Goal: Find specific page/section: Find specific page/section

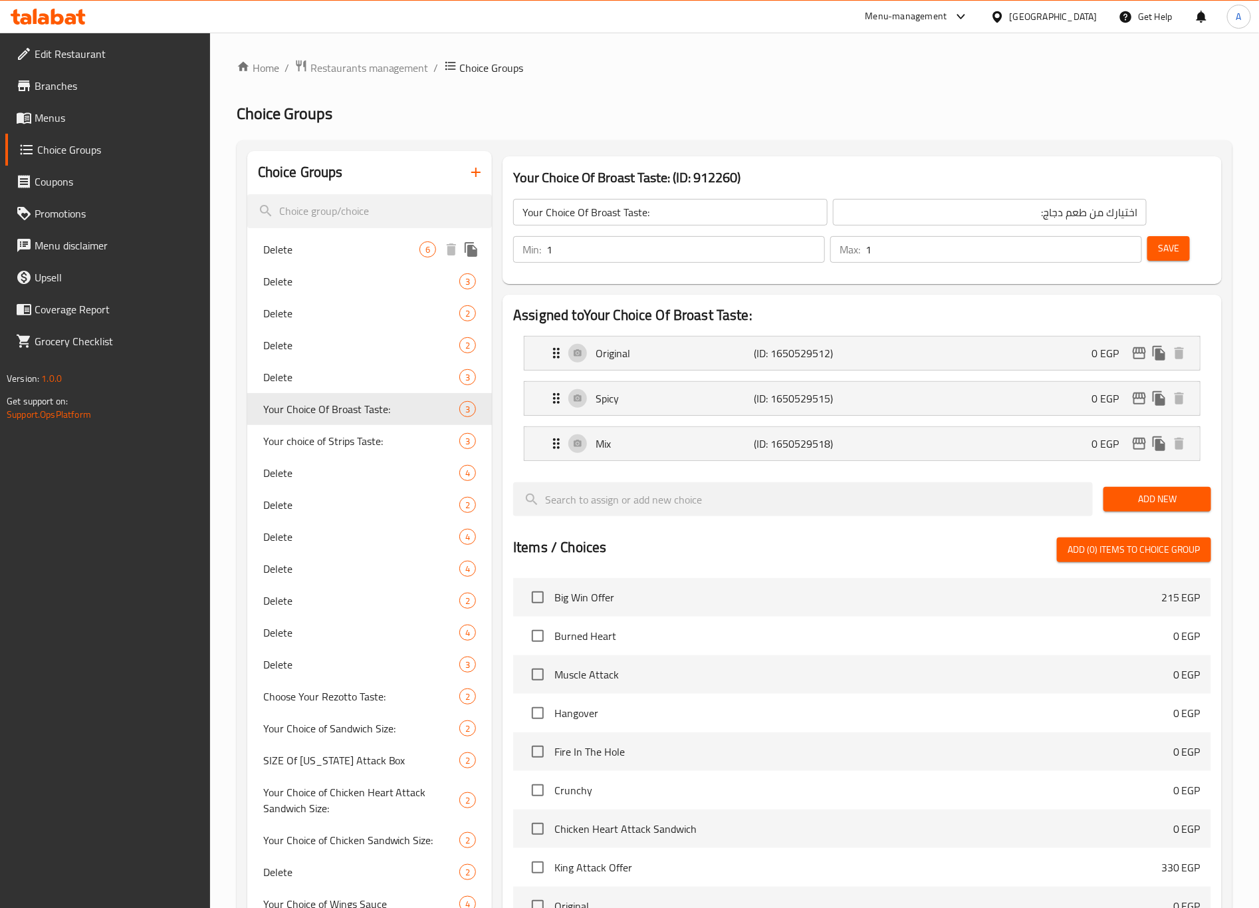
click at [354, 256] on span "Delete" at bounding box center [341, 249] width 156 height 16
type input "Delete"
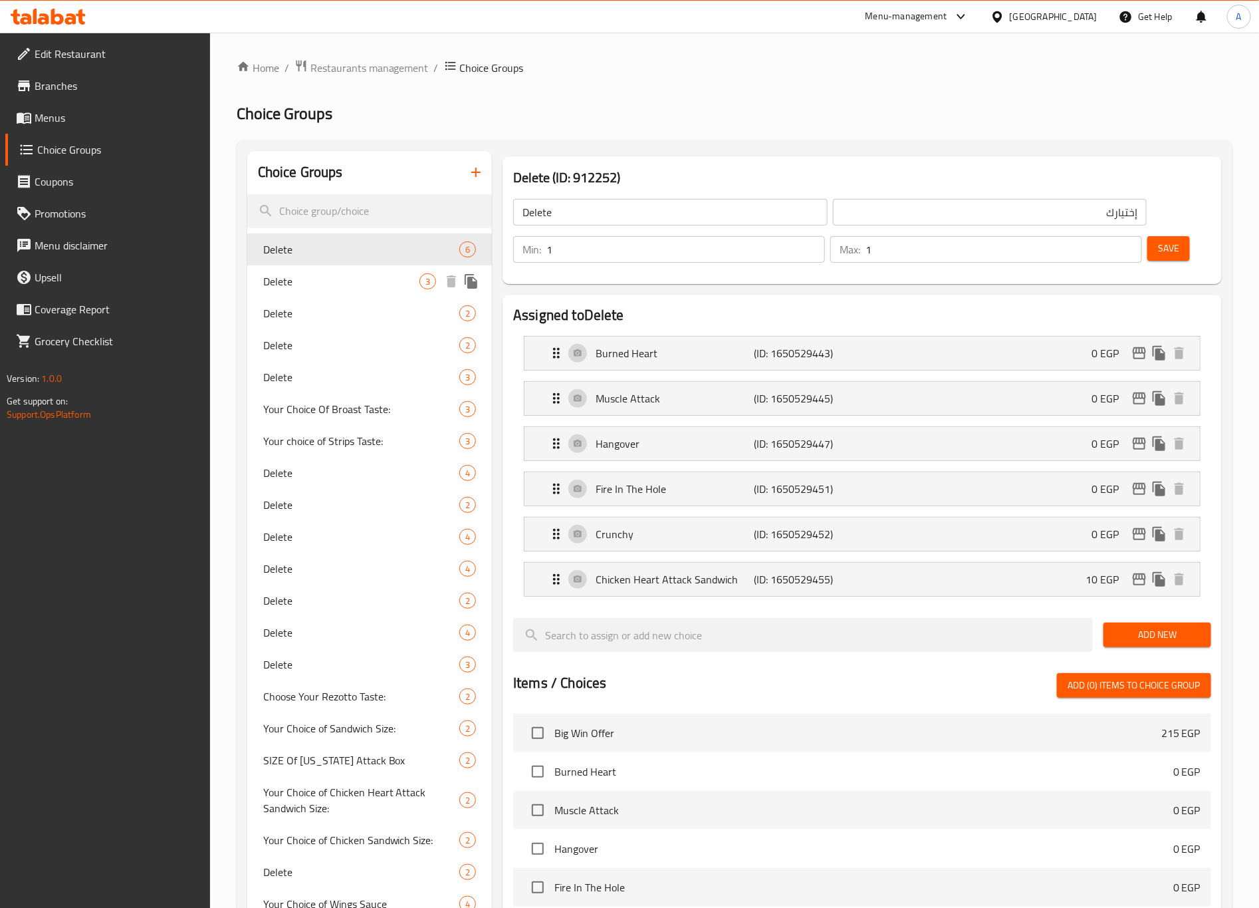
click at [342, 290] on div "Delete 3" at bounding box center [369, 281] width 245 height 32
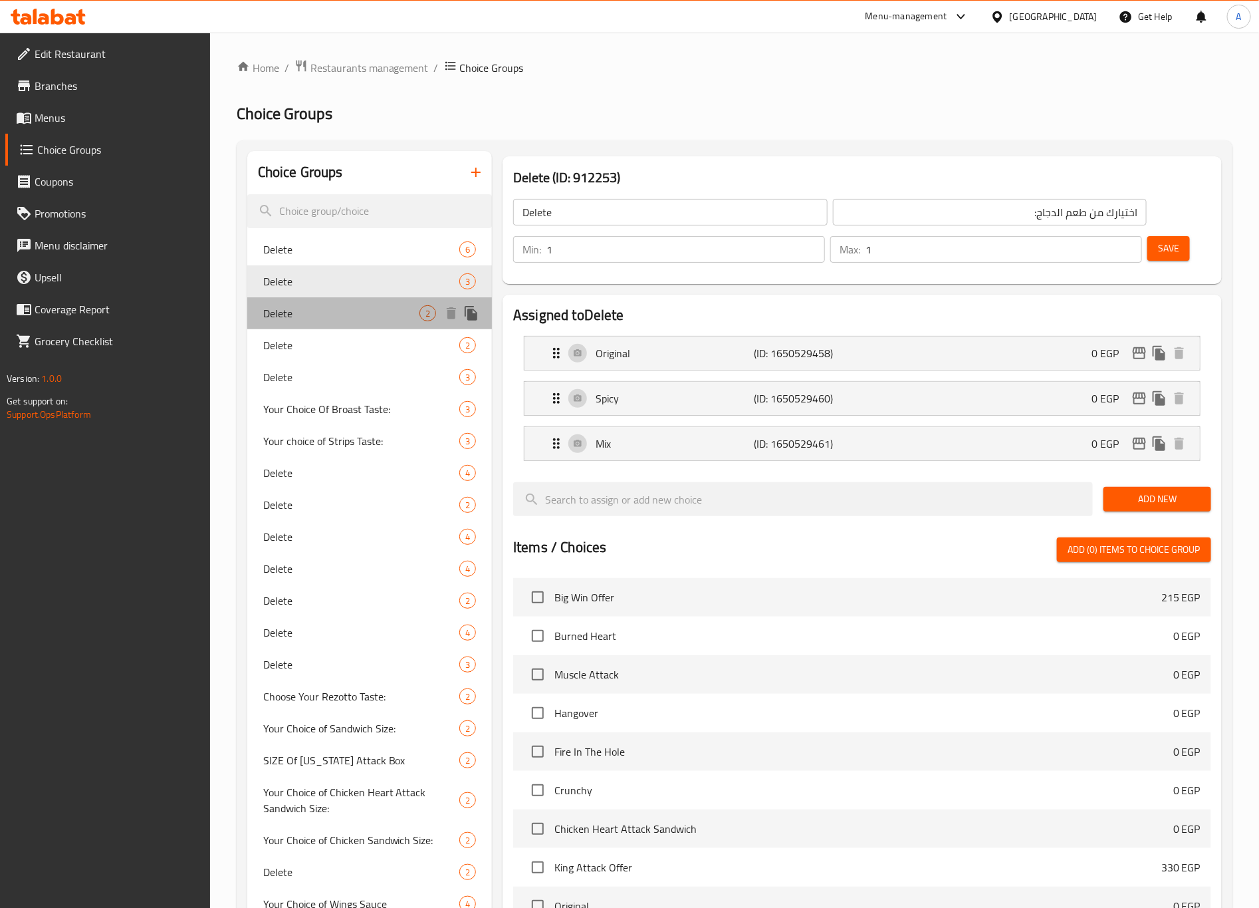
click at [347, 317] on span "Delete" at bounding box center [341, 313] width 156 height 16
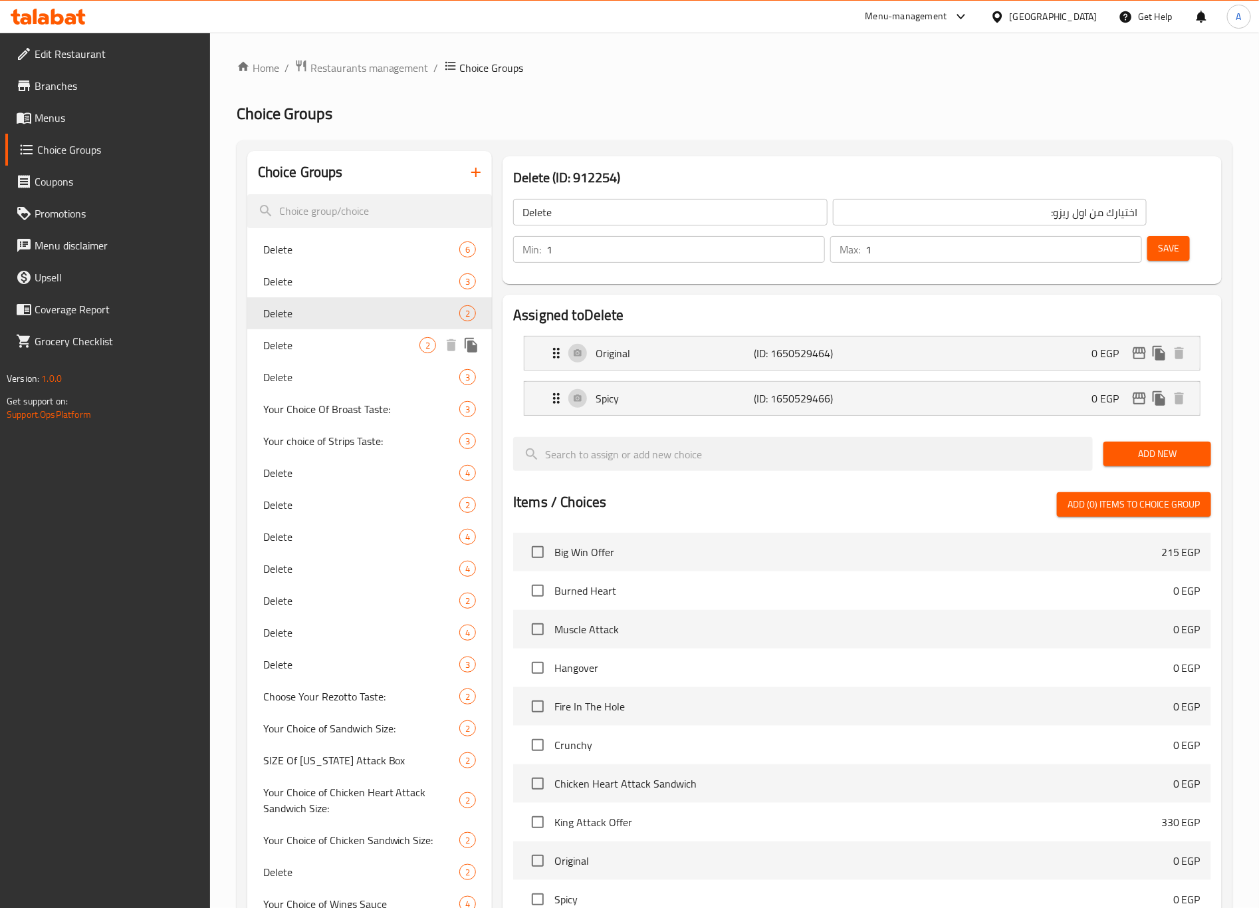
click at [337, 350] on span "Delete" at bounding box center [341, 345] width 156 height 16
click at [334, 367] on div "Delete 3" at bounding box center [369, 377] width 245 height 32
type input "اختيارك من الدجاج:"
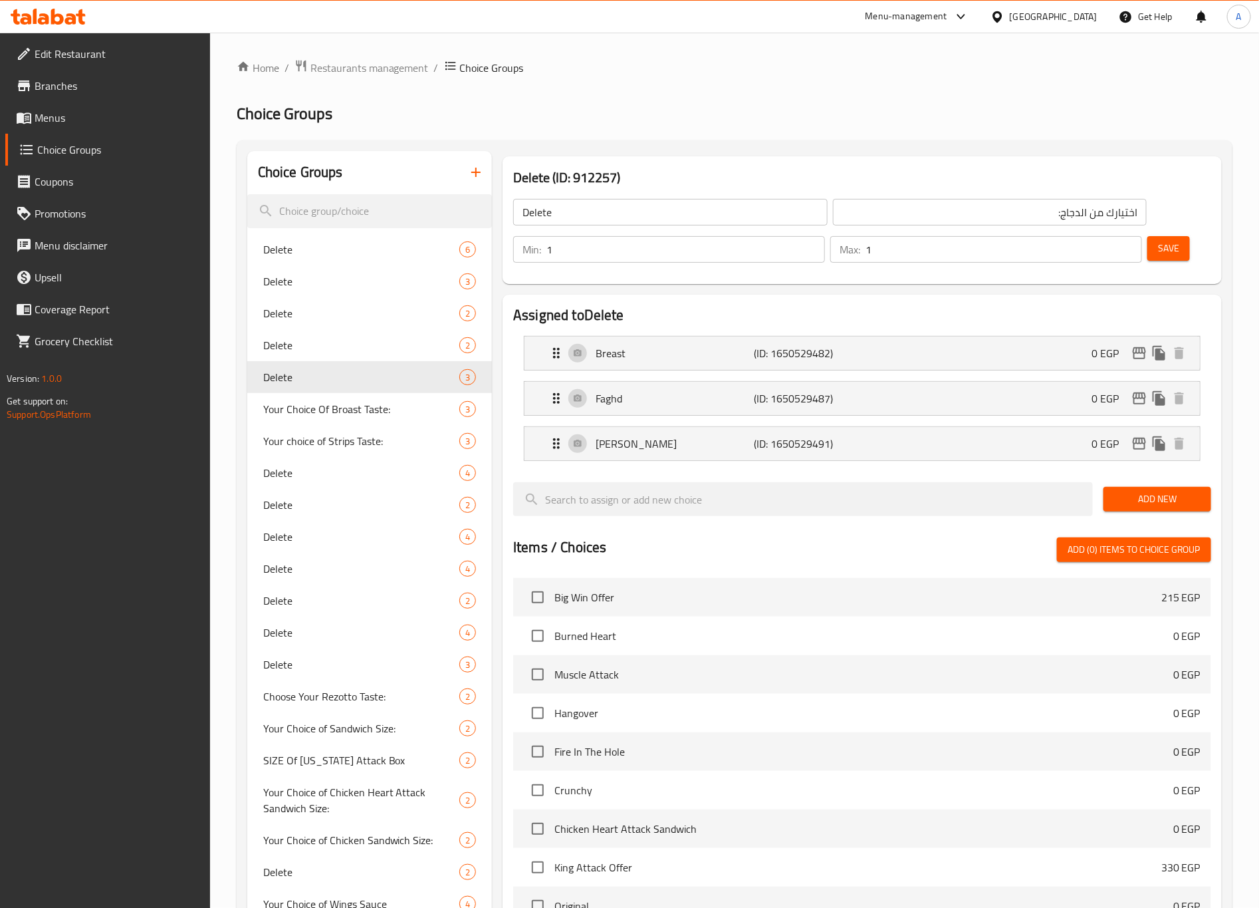
click at [373, 72] on span "Restaurants management" at bounding box center [369, 68] width 118 height 16
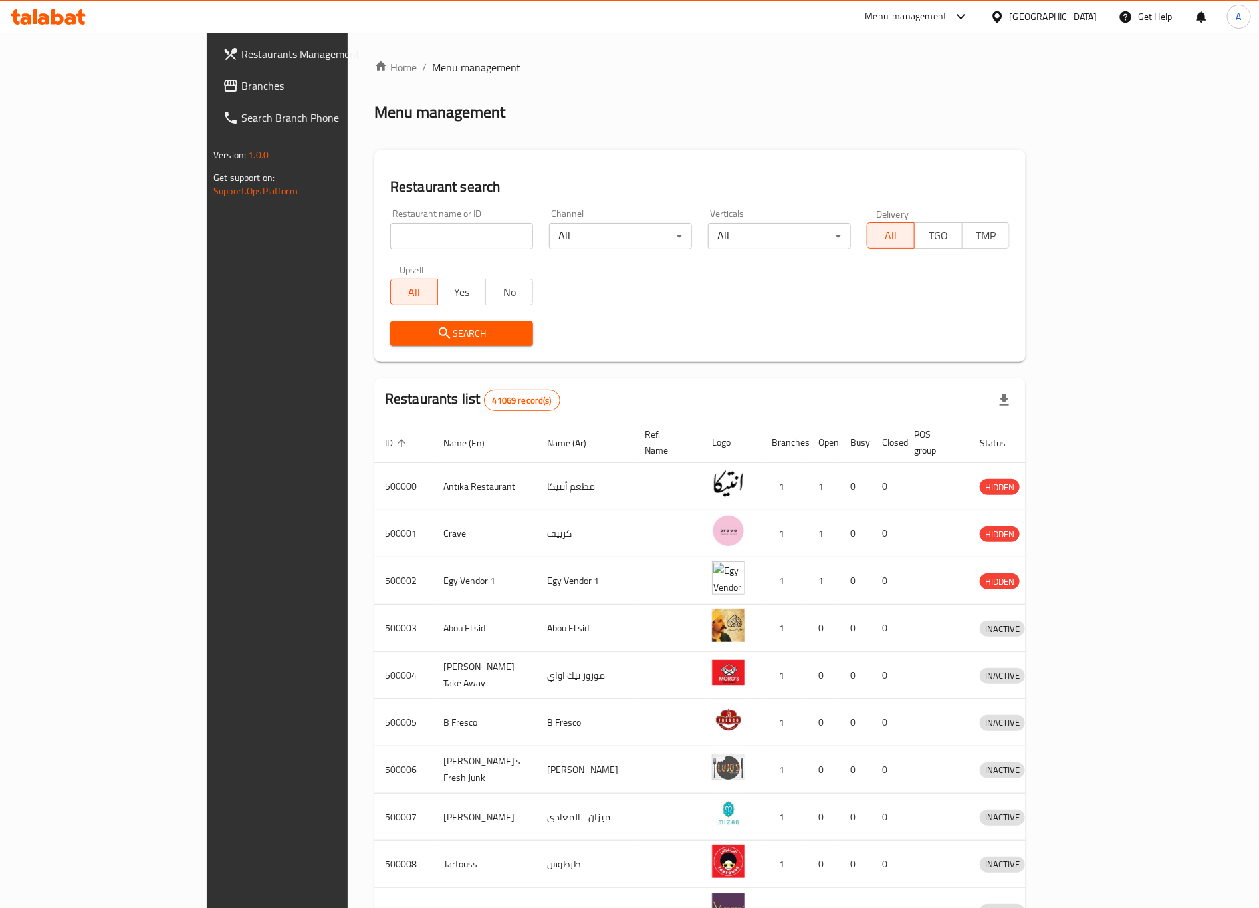
click at [406, 232] on input "search" at bounding box center [461, 236] width 143 height 27
click at [390, 234] on input "search" at bounding box center [461, 236] width 143 height 27
click at [676, 322] on div "Search" at bounding box center [700, 333] width 636 height 41
